Goal: Task Accomplishment & Management: Manage account settings

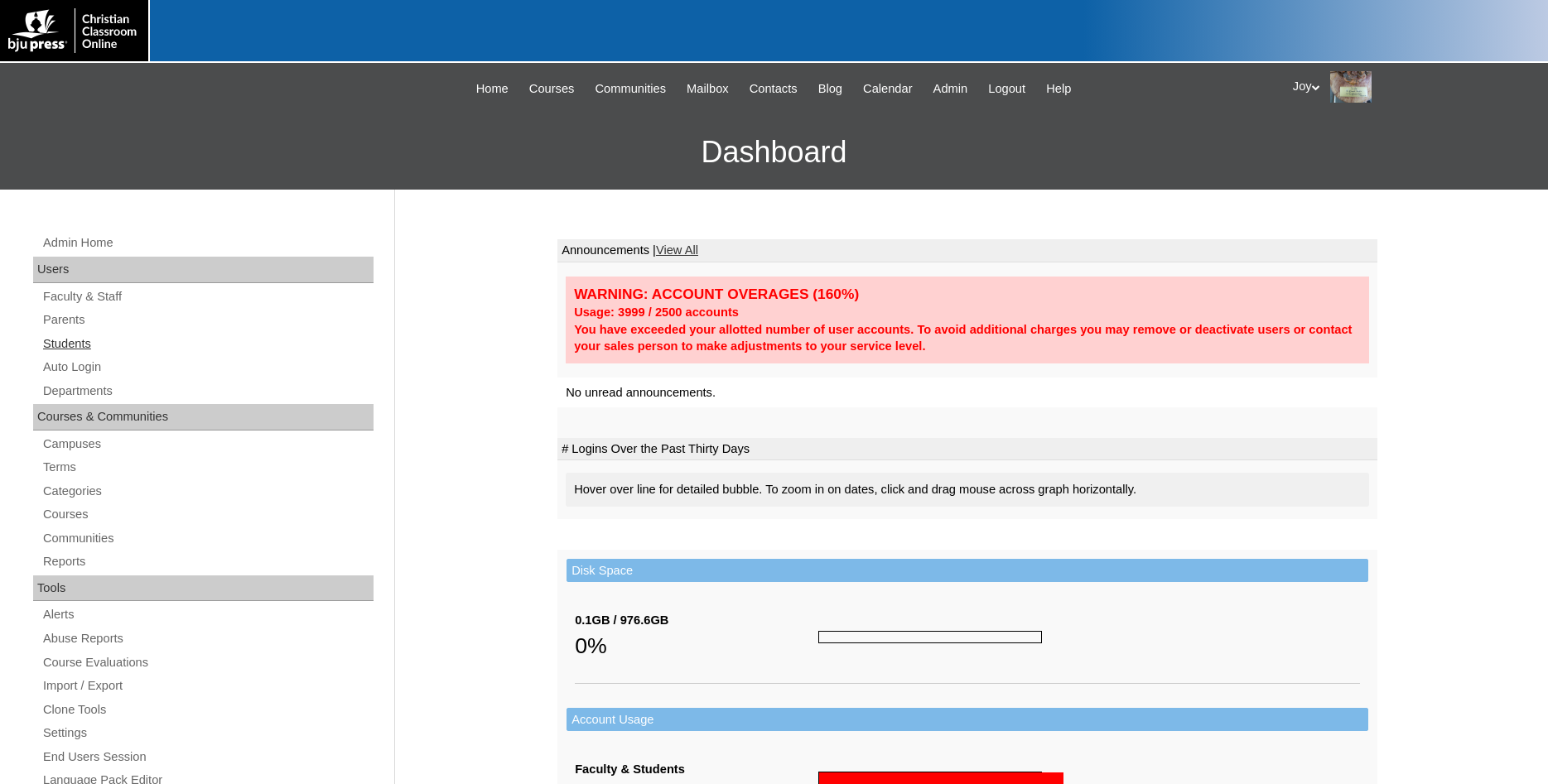
click at [53, 341] on link "Students" at bounding box center [207, 344] width 332 height 21
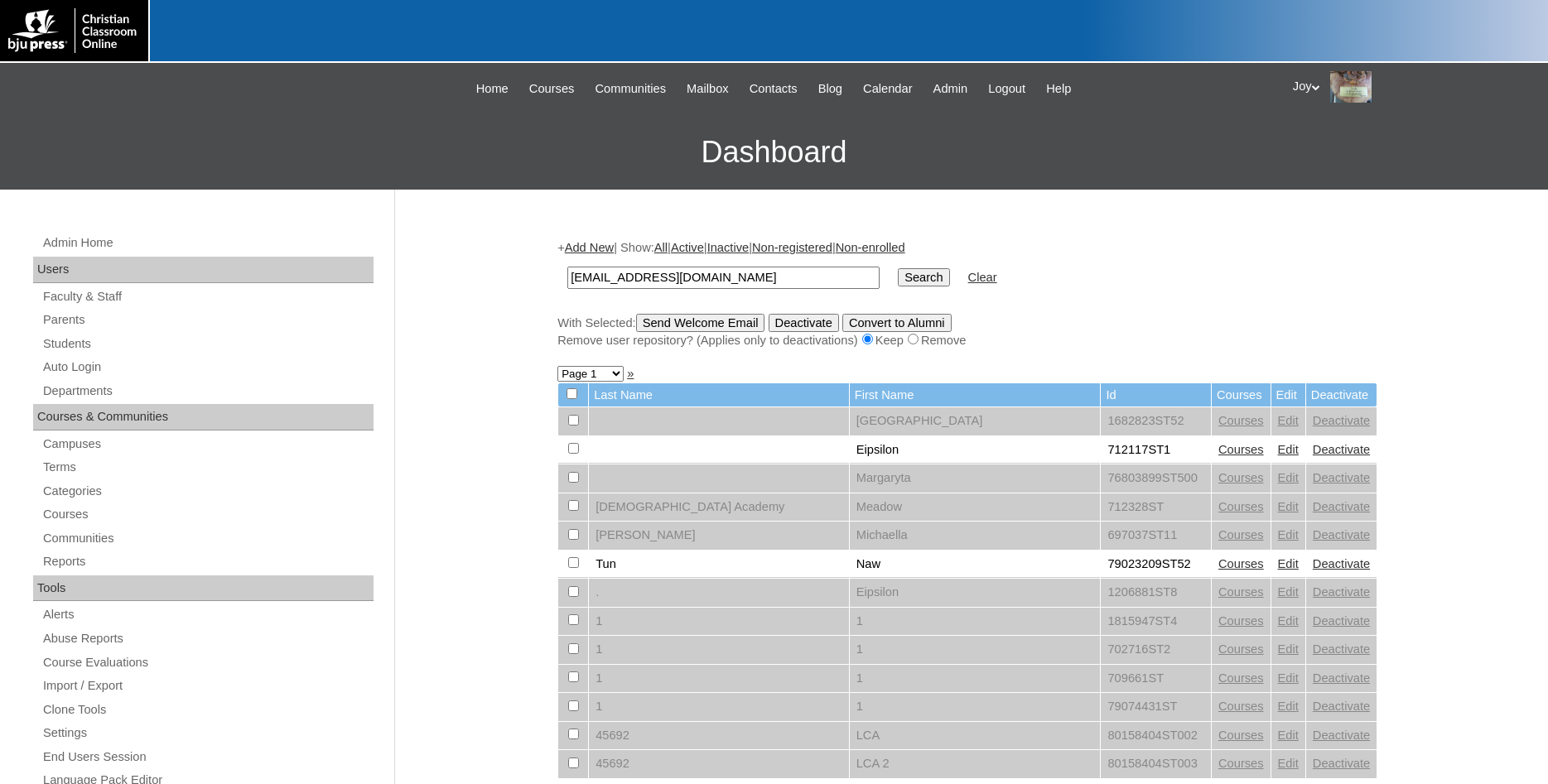
type input "[EMAIL_ADDRESS][DOMAIN_NAME]"
click at [898, 269] on input "Search" at bounding box center [923, 277] width 51 height 18
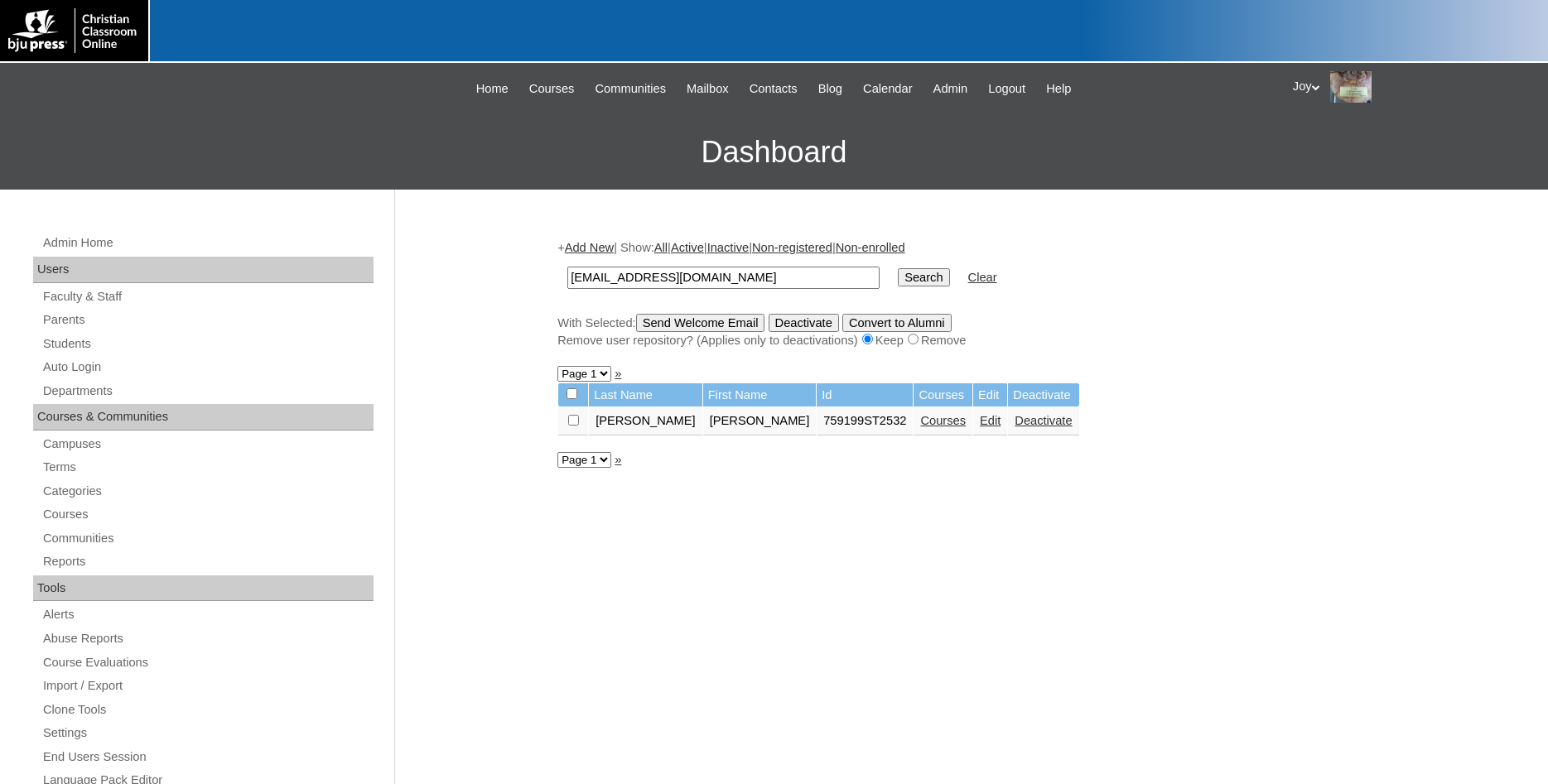
click at [979, 423] on link "Edit" at bounding box center [990, 420] width 21 height 13
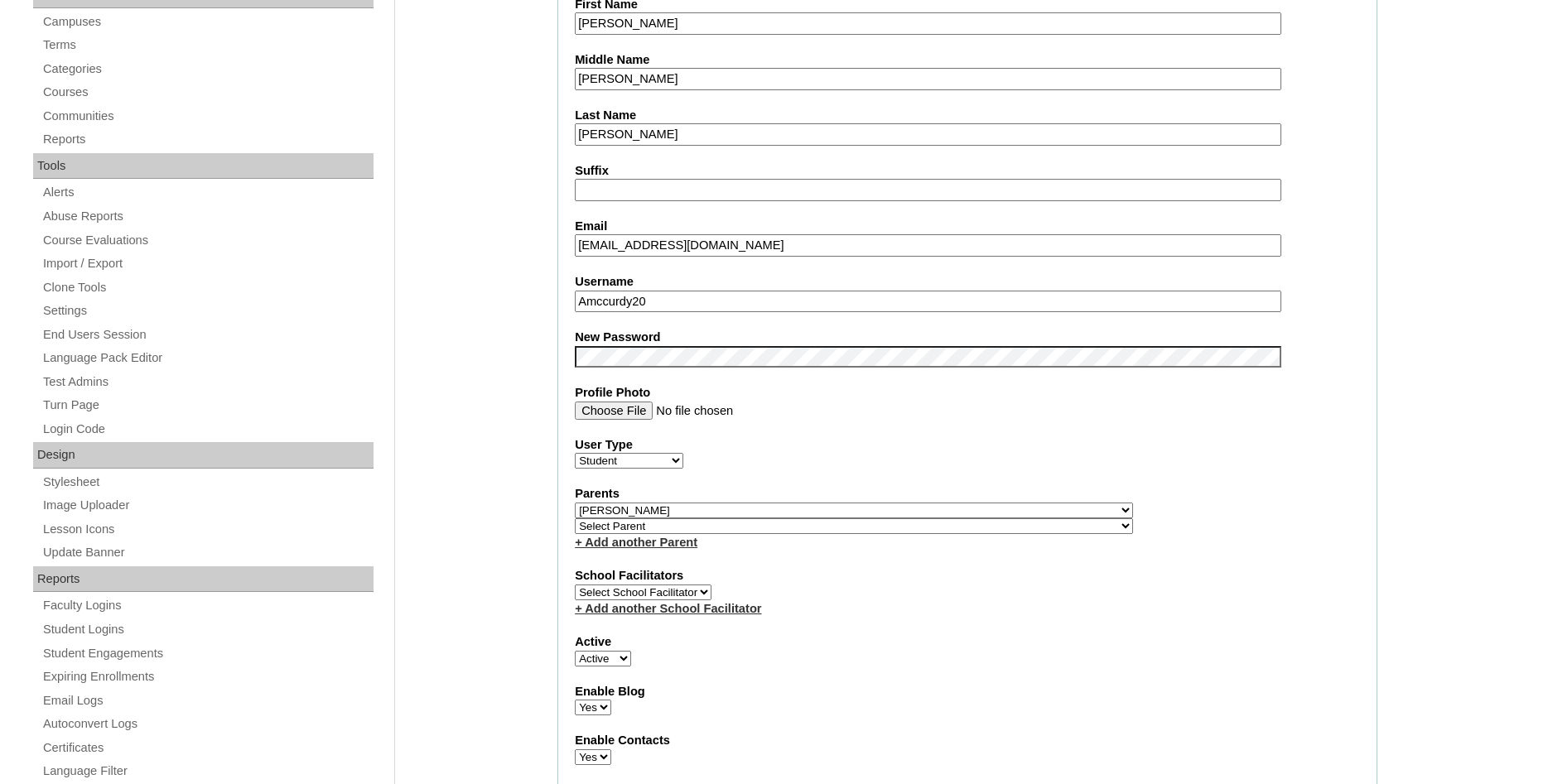
click at [682, 300] on input "Amccurdy20" at bounding box center [927, 301] width 706 height 23
drag, startPoint x: 674, startPoint y: 308, endPoint x: 559, endPoint y: 293, distance: 116.0
click at [575, 293] on input "Amccurdy20" at bounding box center [927, 301] width 706 height 23
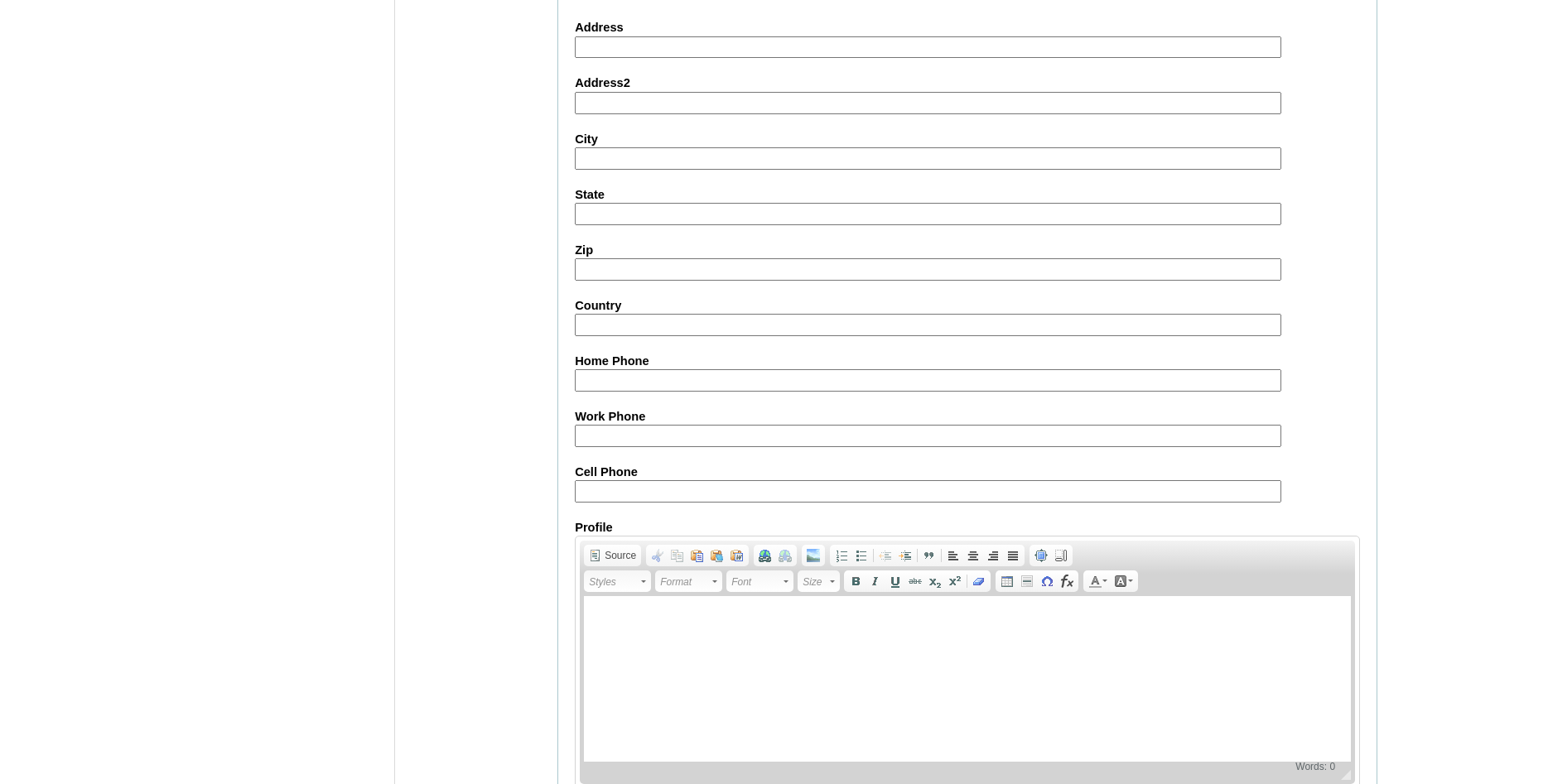
scroll to position [1767, 0]
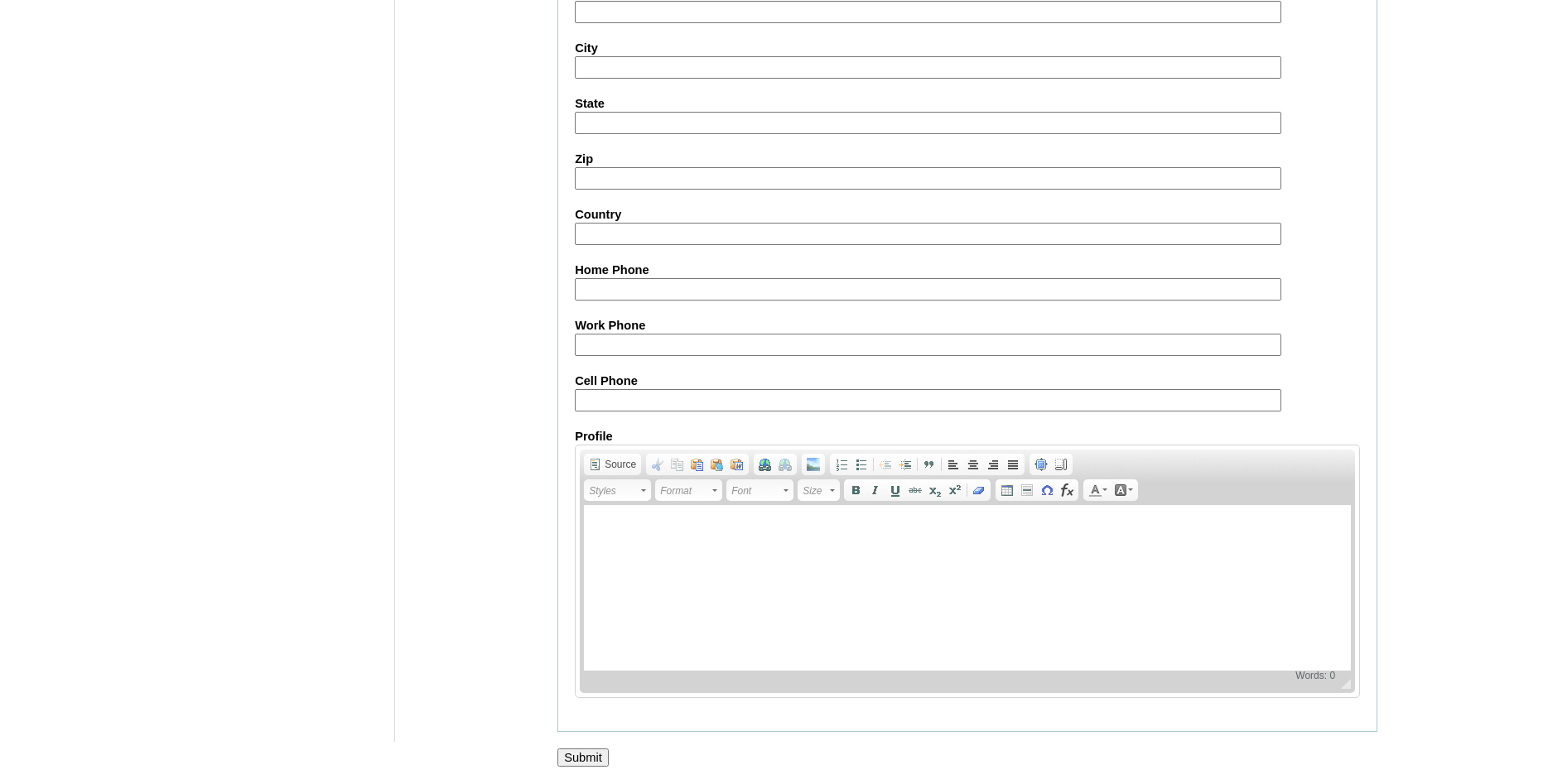
click at [585, 748] on input "Submit" at bounding box center [582, 757] width 51 height 18
